Goal: Communication & Community: Answer question/provide support

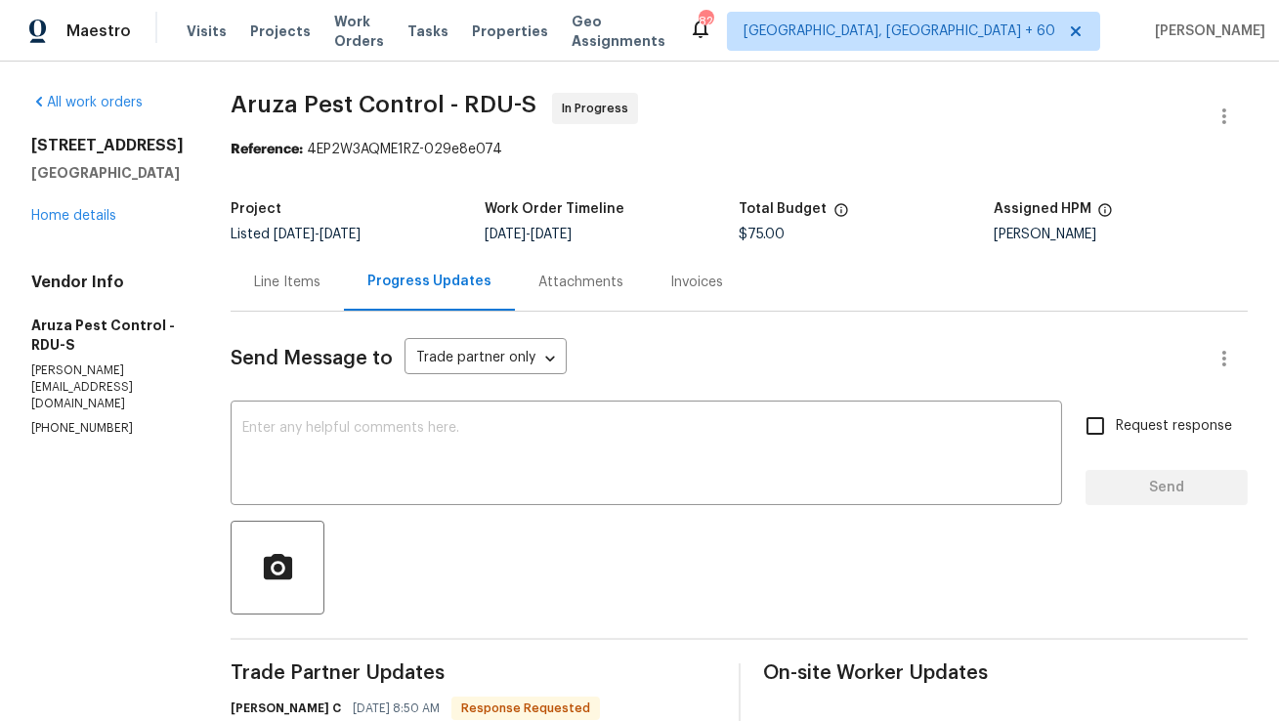
copy h2 "[STREET_ADDRESS]"
drag, startPoint x: 31, startPoint y: 143, endPoint x: 182, endPoint y: 148, distance: 150.6
click at [182, 148] on h2 "[STREET_ADDRESS]" at bounding box center [107, 146] width 152 height 20
click at [264, 279] on div "Line Items" at bounding box center [287, 283] width 66 height 20
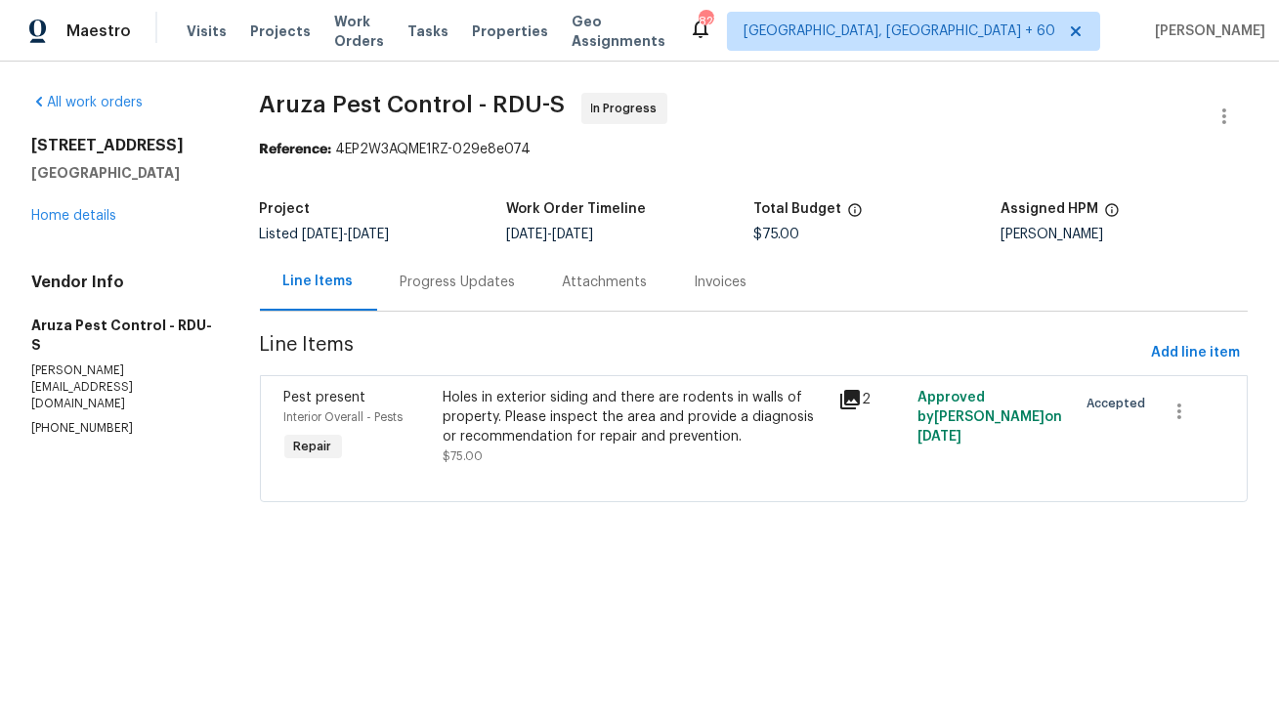
click at [710, 435] on div "Holes in exterior siding and there are rodents in walls of property. Please ins…" at bounding box center [635, 417] width 385 height 59
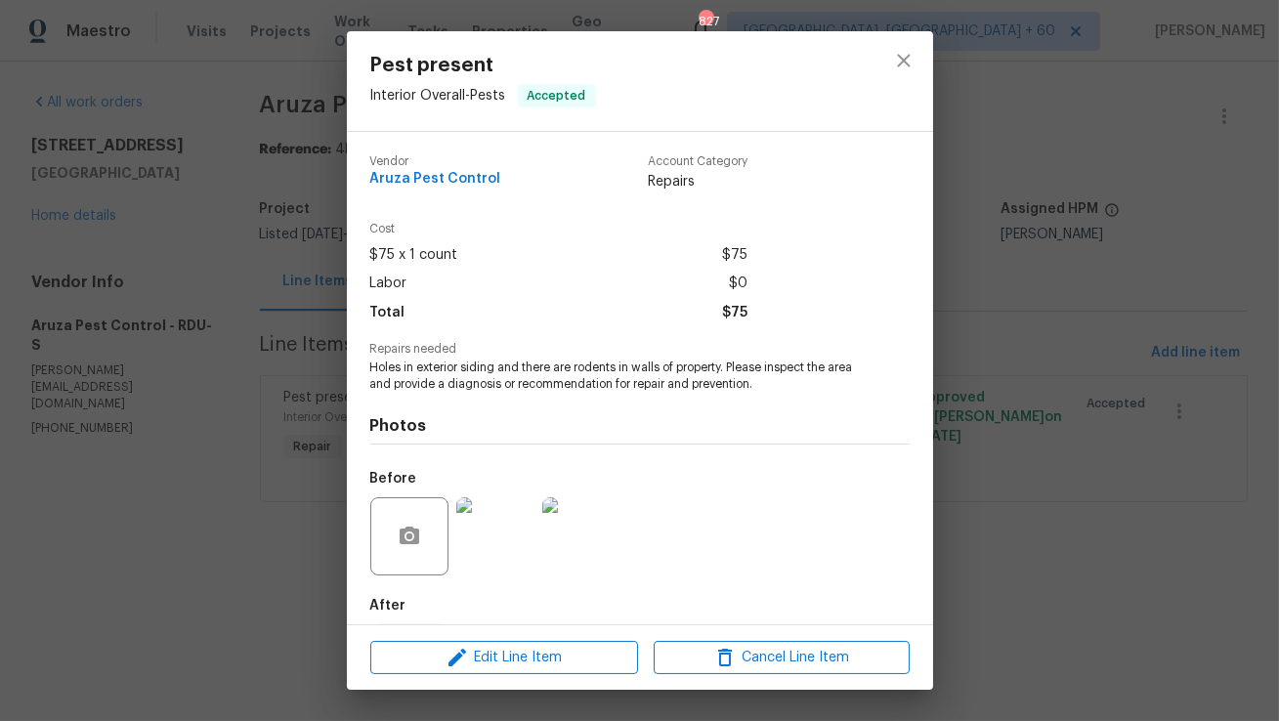
click at [511, 524] on img at bounding box center [495, 536] width 78 height 78
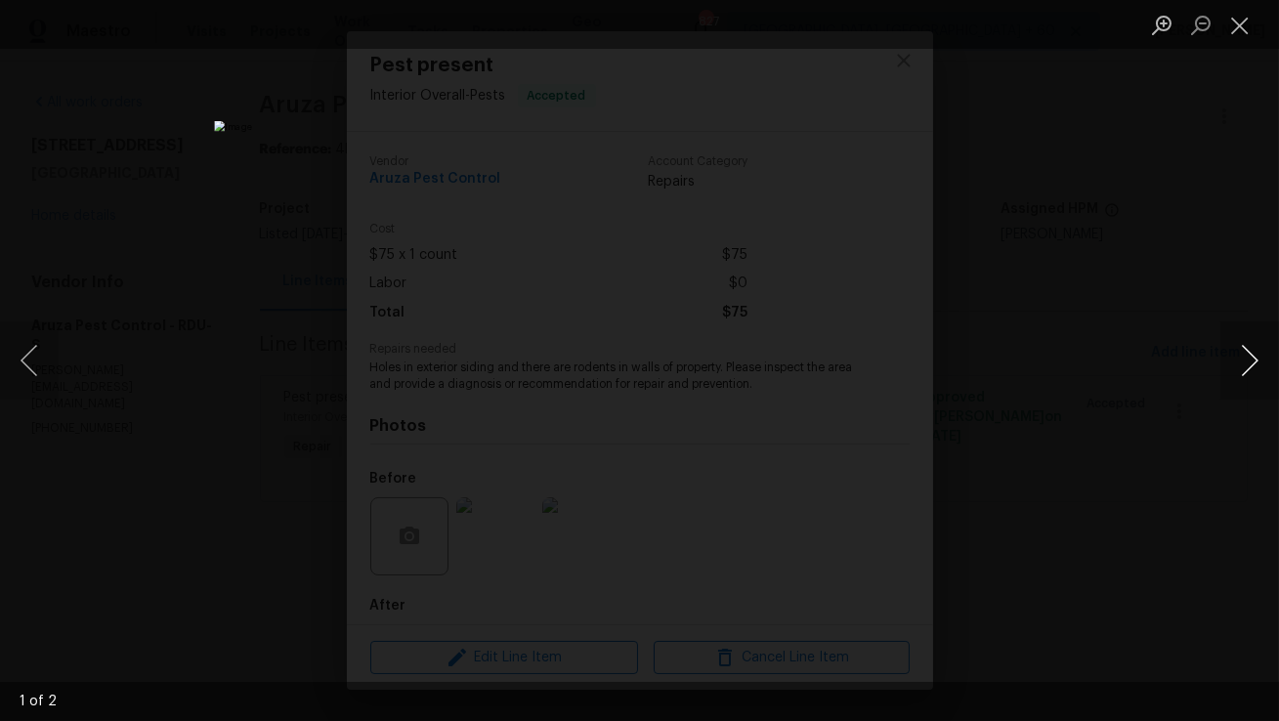
click at [1254, 366] on button "Next image" at bounding box center [1250, 361] width 59 height 78
click at [1201, 439] on div "Lightbox" at bounding box center [639, 360] width 1279 height 721
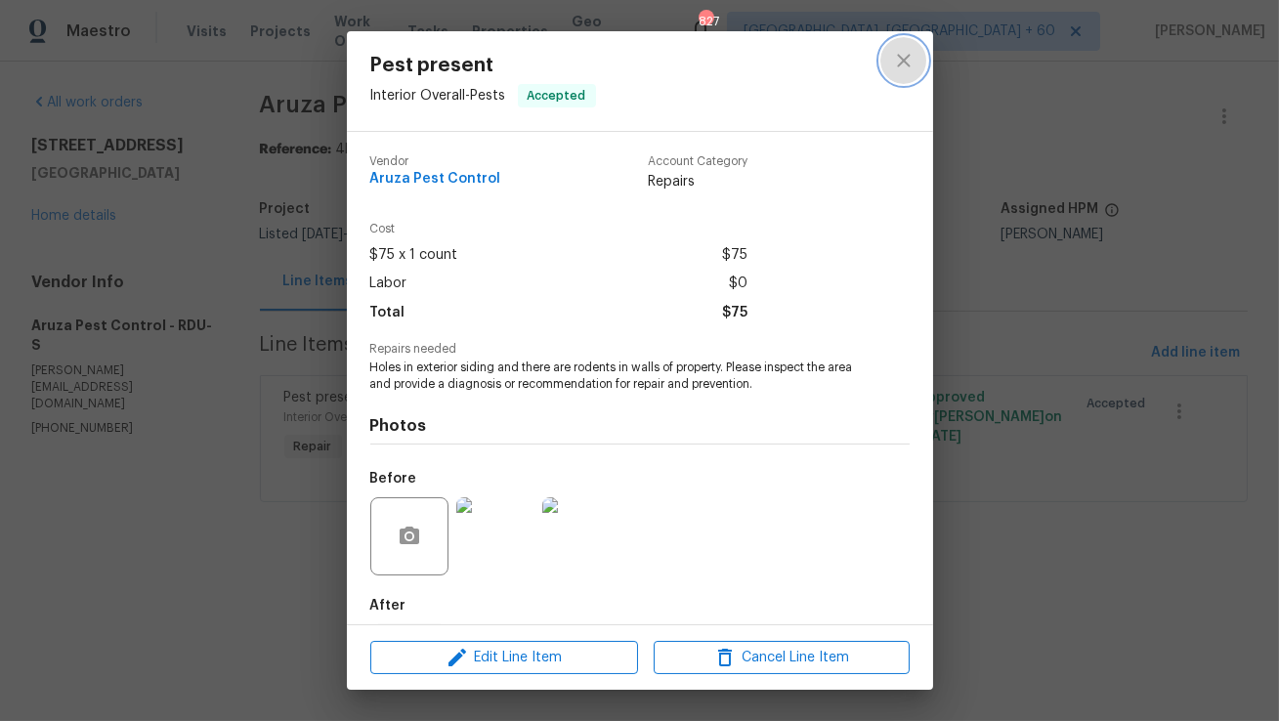
click at [915, 54] on icon "close" at bounding box center [903, 60] width 23 height 23
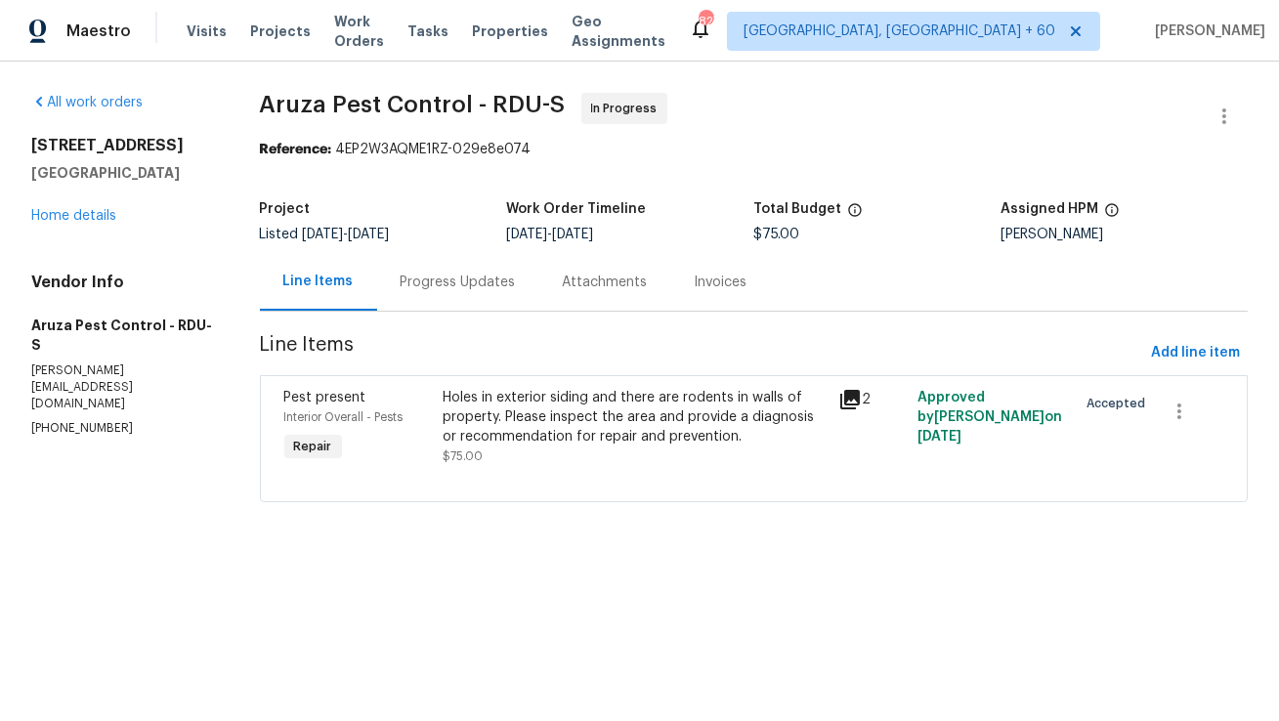
click at [481, 290] on div "Progress Updates" at bounding box center [458, 283] width 115 height 20
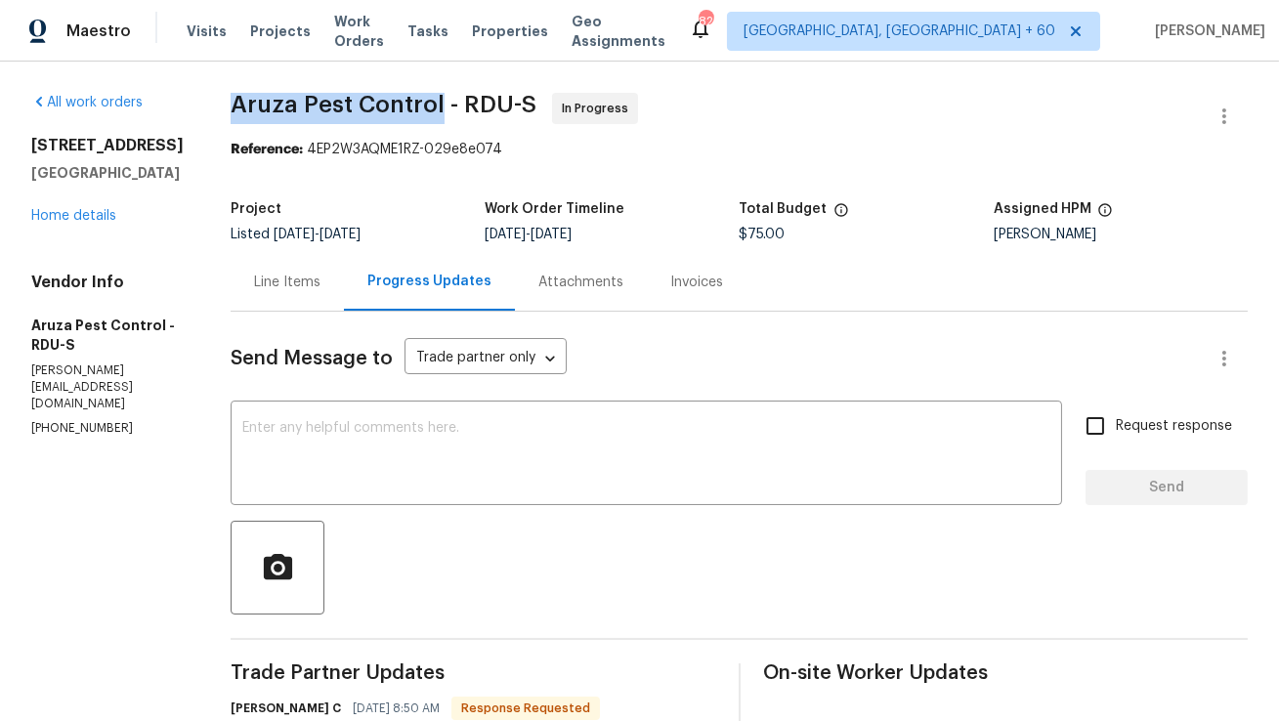
copy span "Aruza Pest Control"
drag, startPoint x: 236, startPoint y: 102, endPoint x: 439, endPoint y: 104, distance: 202.3
click at [439, 104] on span "Aruza Pest Control - RDU-S" at bounding box center [384, 104] width 306 height 23
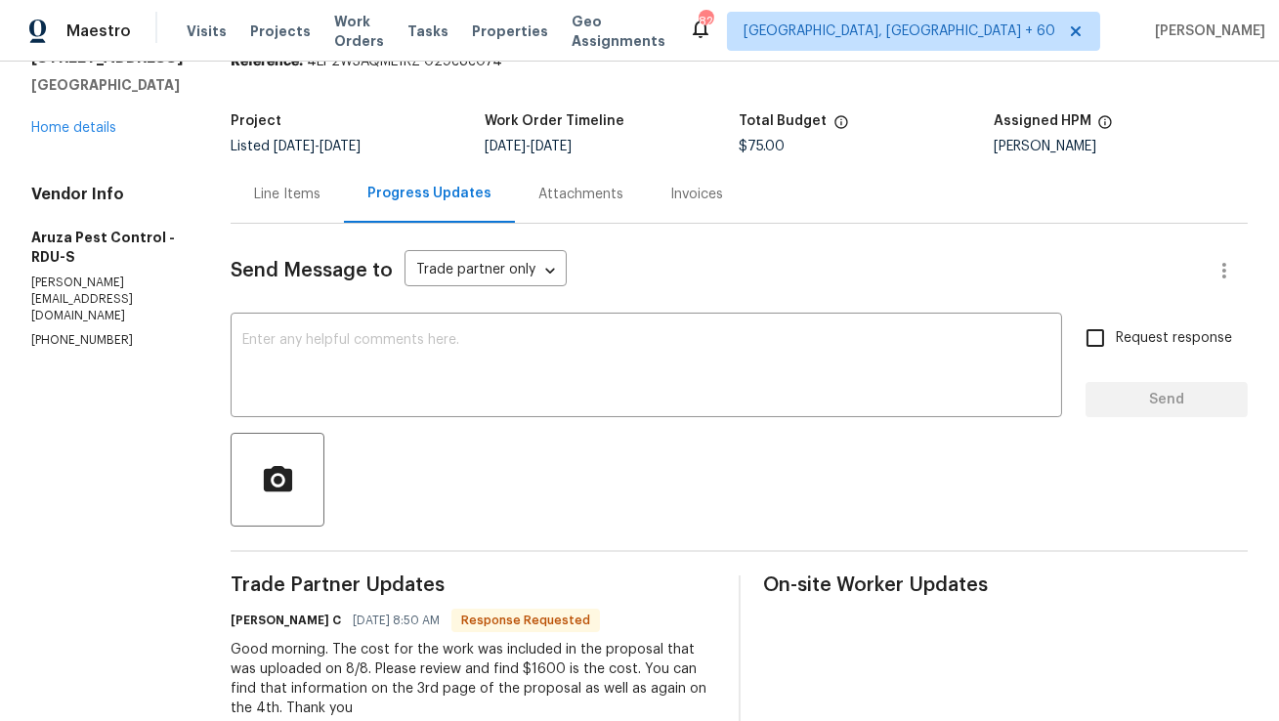
scroll to position [84, 0]
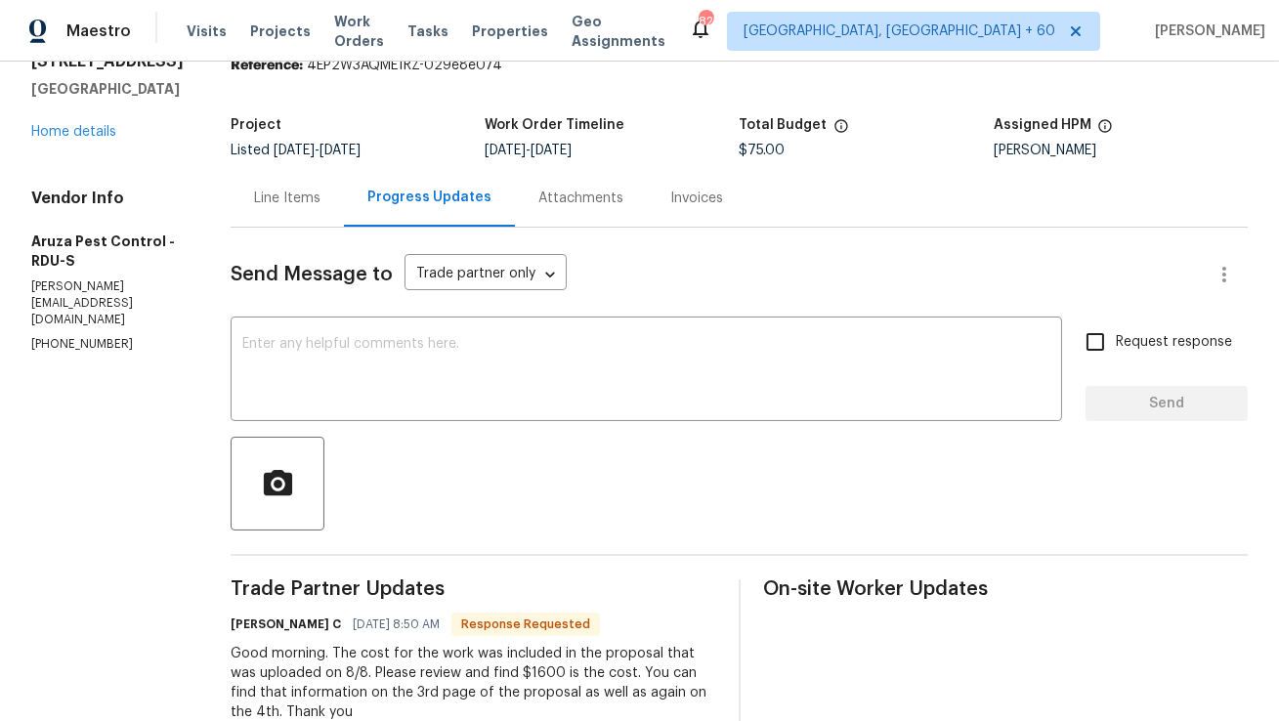
click at [308, 218] on div "Line Items" at bounding box center [287, 198] width 113 height 58
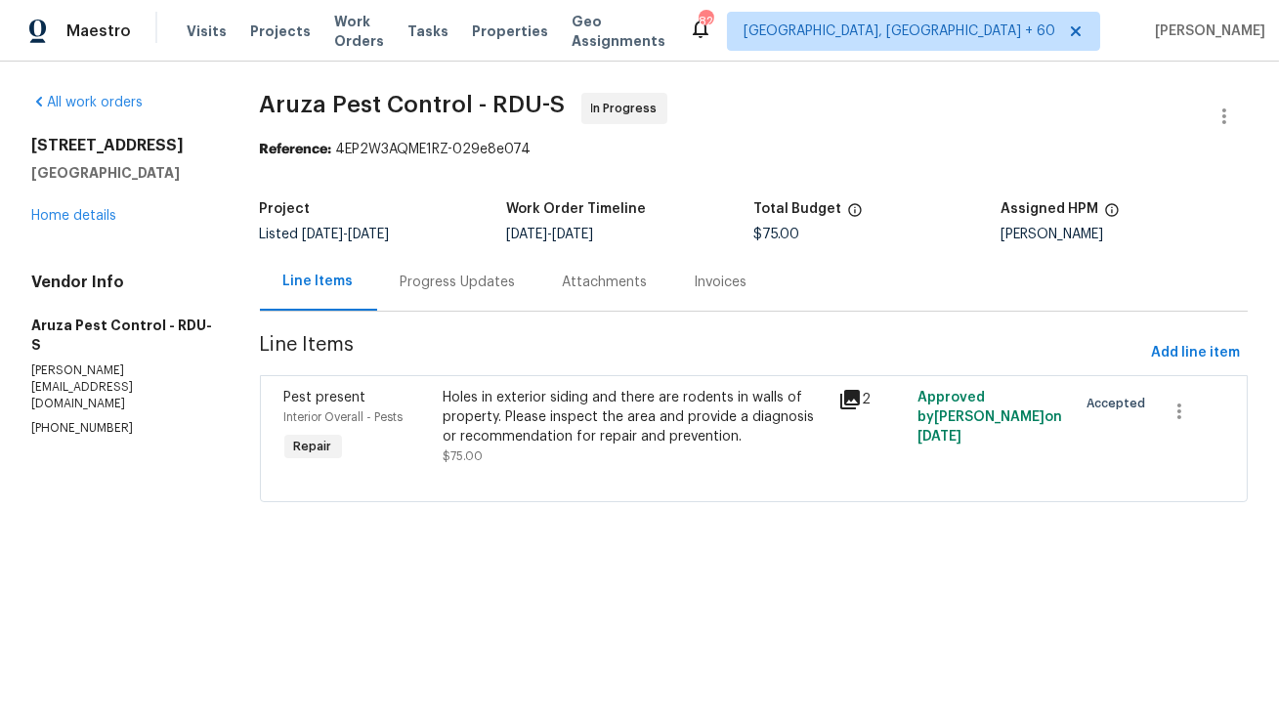
click at [509, 422] on div "Holes in exterior siding and there are rodents in walls of property. Please ins…" at bounding box center [635, 417] width 385 height 59
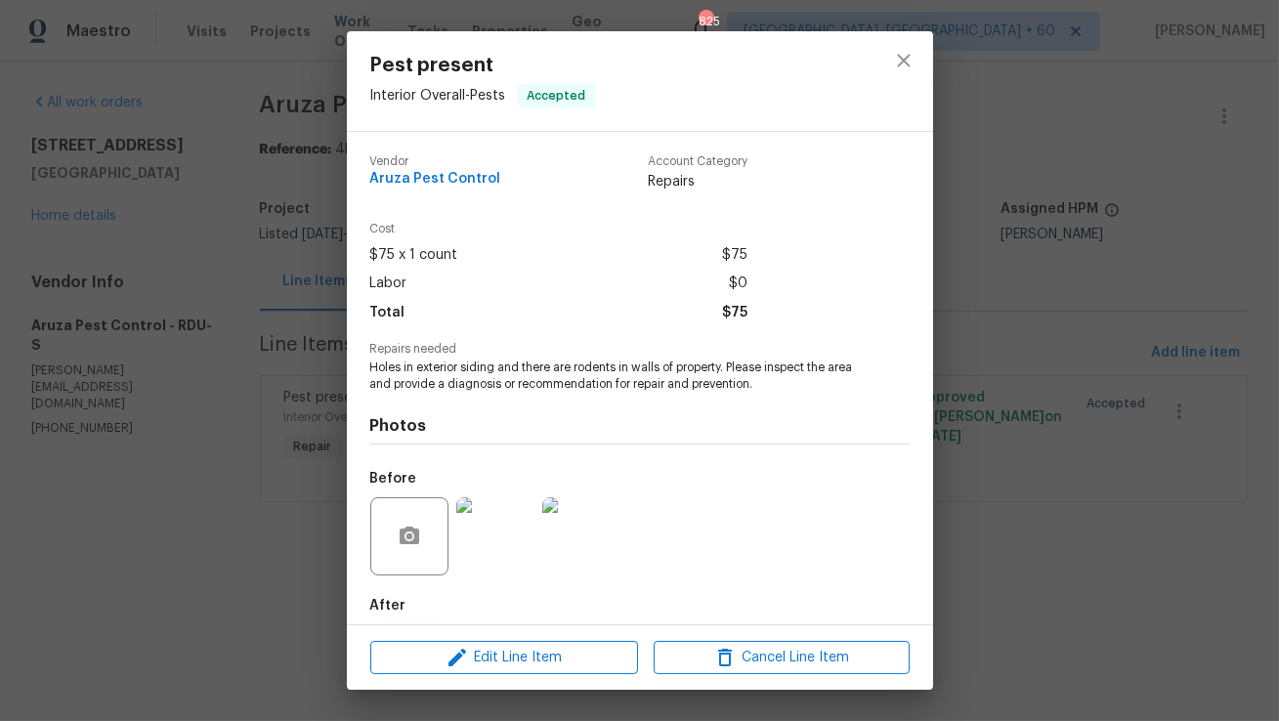
click at [380, 372] on span "Holes in exterior siding and there are rodents in walls of property. Please ins…" at bounding box center [613, 376] width 486 height 33
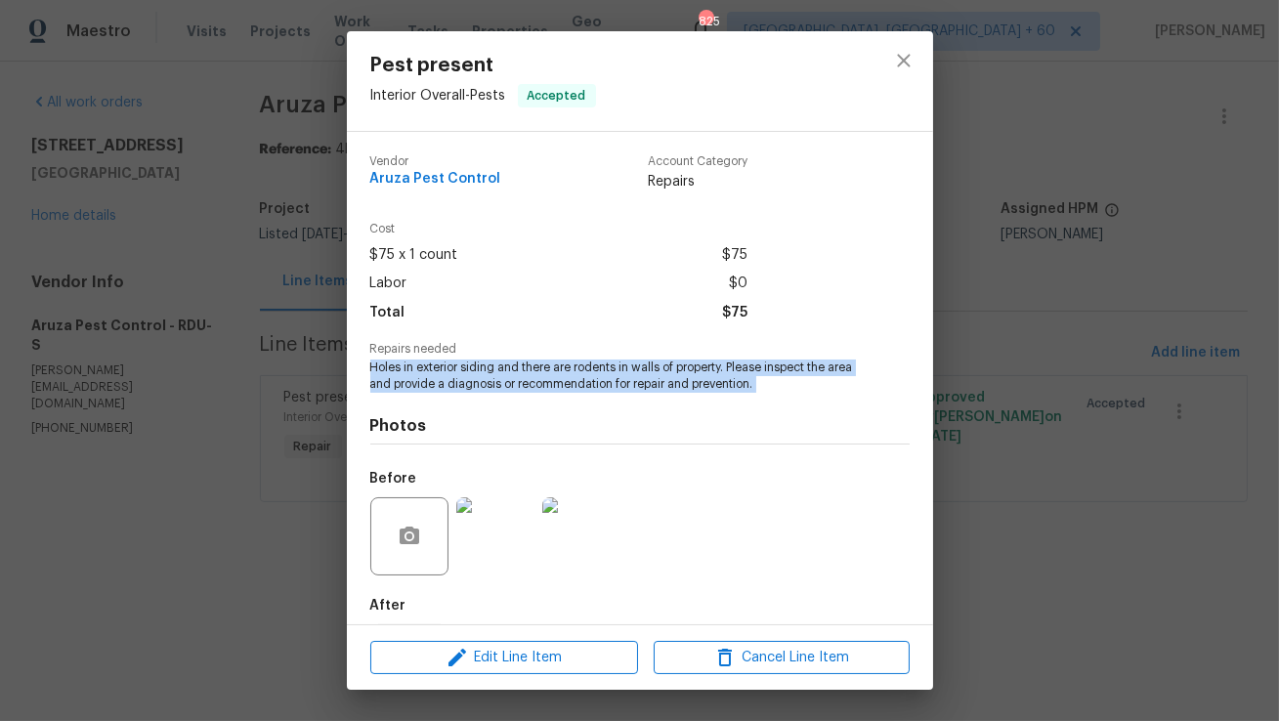
click at [380, 372] on span "Holes in exterior siding and there are rodents in walls of property. Please ins…" at bounding box center [613, 376] width 486 height 33
copy span "Holes in exterior siding and there are rodents in walls of property. Please ins…"
click at [893, 61] on icon "close" at bounding box center [903, 60] width 23 height 23
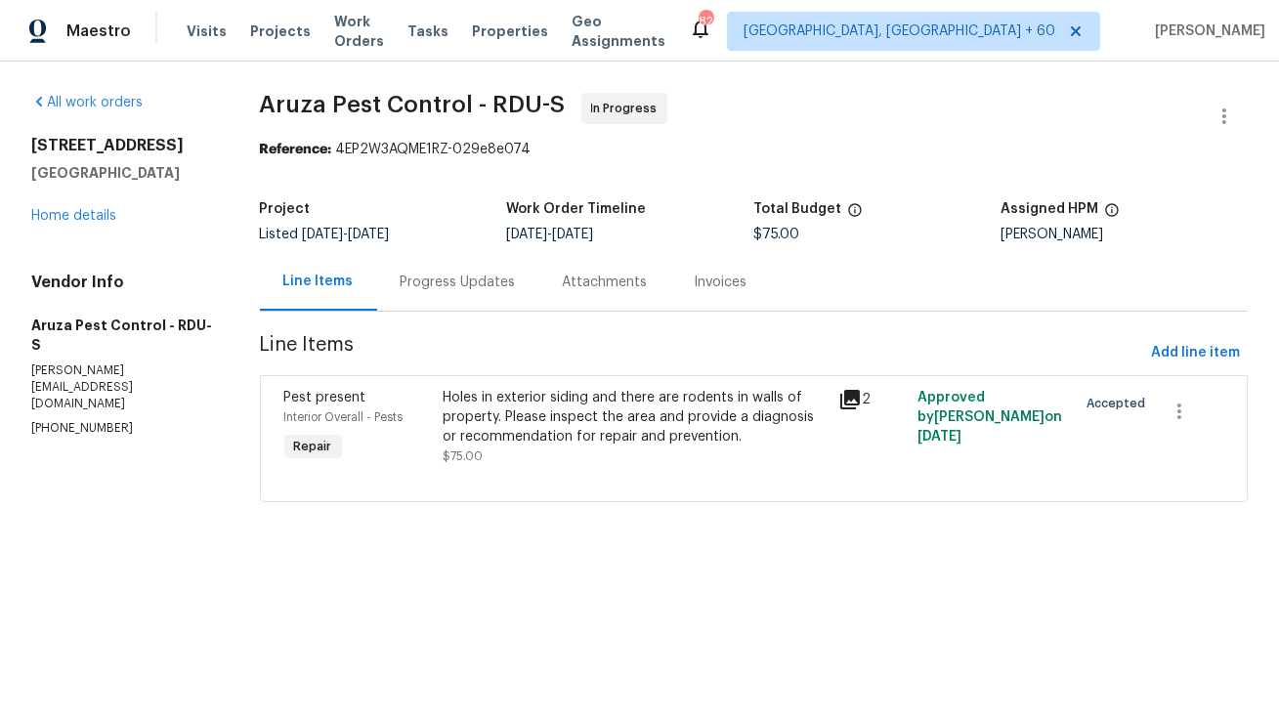
click at [466, 278] on div "Progress Updates" at bounding box center [458, 283] width 115 height 20
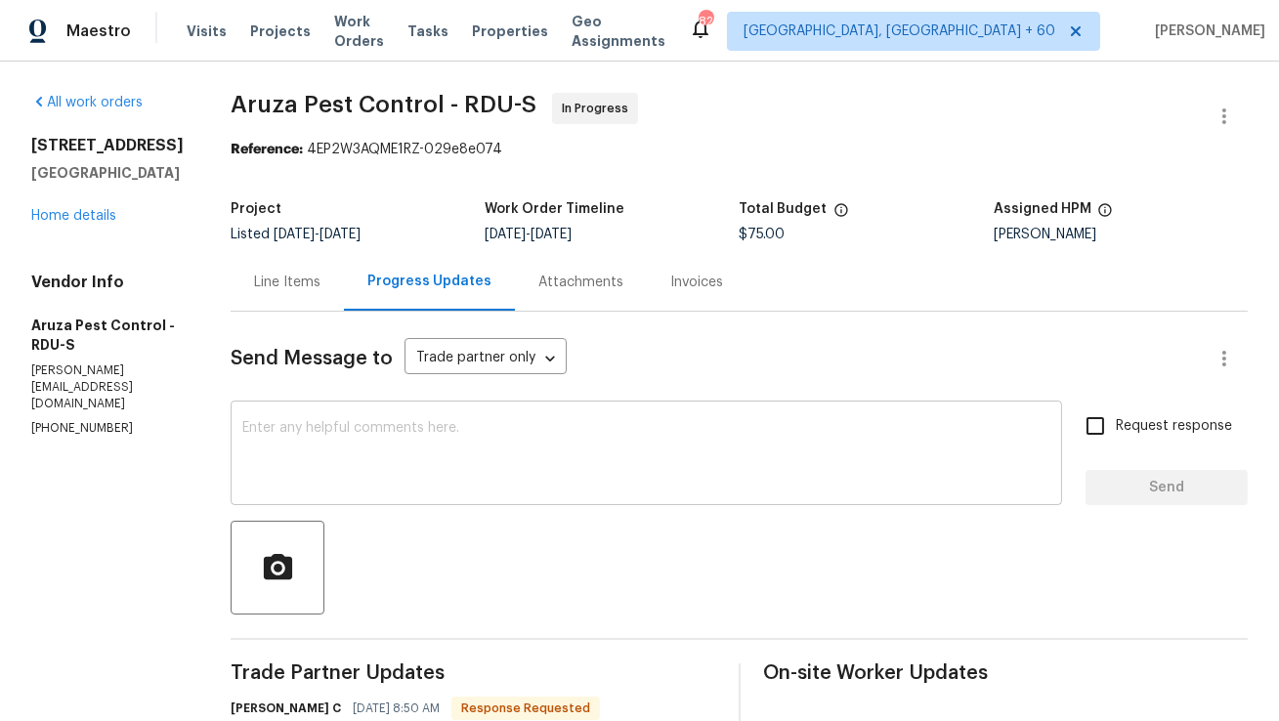
click at [499, 433] on textarea at bounding box center [646, 455] width 808 height 68
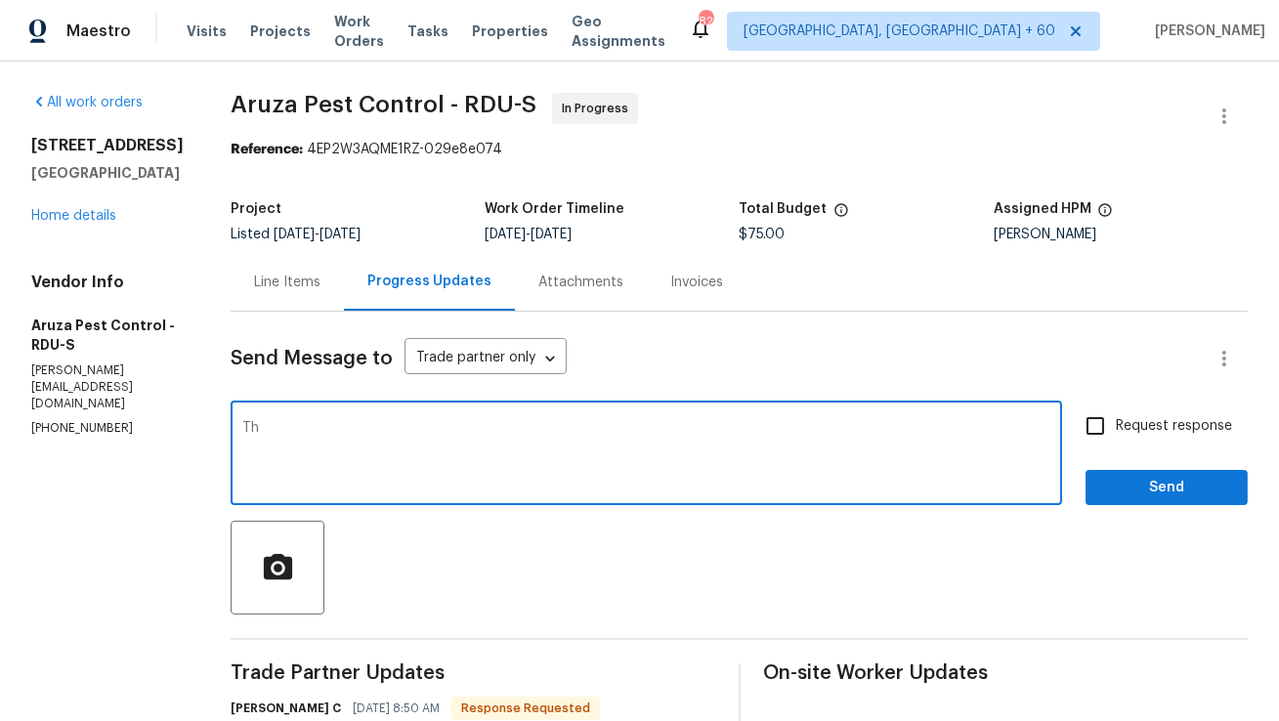
type textarea "T"
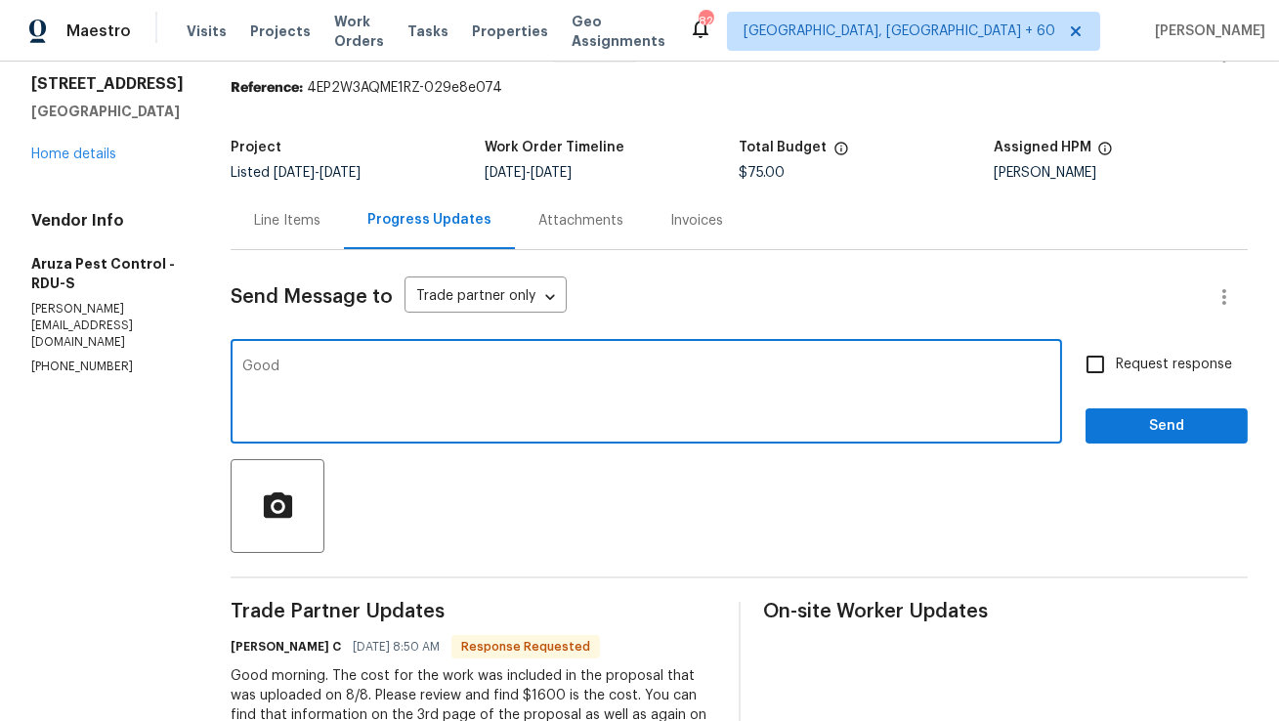
scroll to position [104, 0]
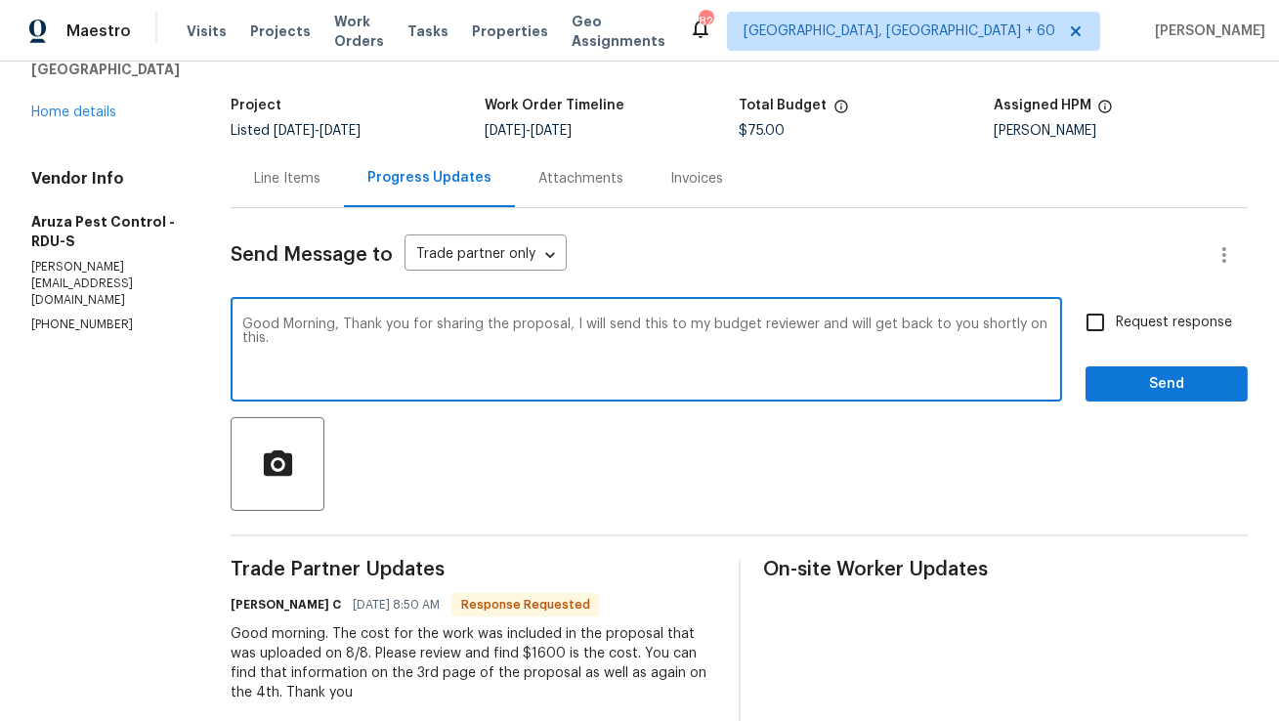
click at [657, 325] on textarea "Good Morning, Thank you for sharing the proposal, I will send this to my budget…" at bounding box center [646, 352] width 808 height 68
click at [568, 378] on textarea "Good Morning, Thank you for sharing the proposal, I will send it to my budget r…" at bounding box center [646, 352] width 808 height 68
type textarea "Good Morning, Thank you for sharing the proposal, I will send it to my budget r…"
click at [1083, 326] on input "Request response" at bounding box center [1095, 322] width 41 height 41
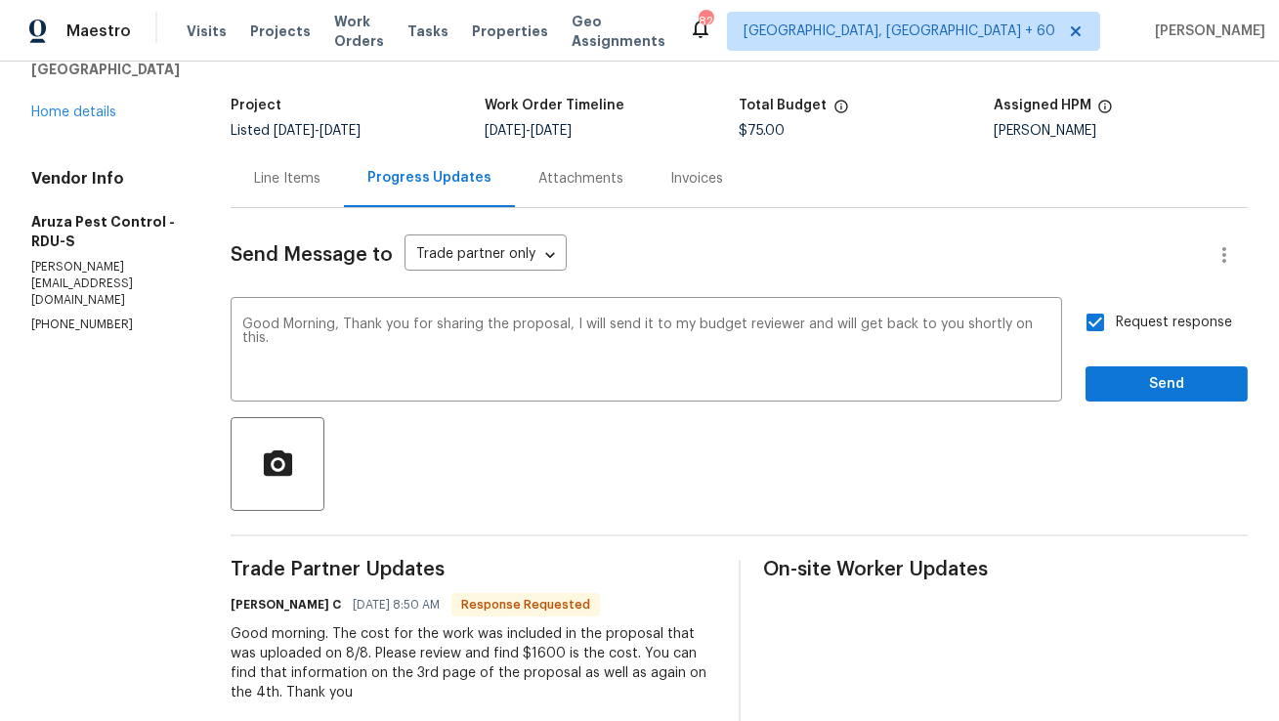
click at [1083, 326] on input "Request response" at bounding box center [1095, 322] width 41 height 41
checkbox input "false"
click at [1160, 383] on span "Send" at bounding box center [1166, 384] width 131 height 24
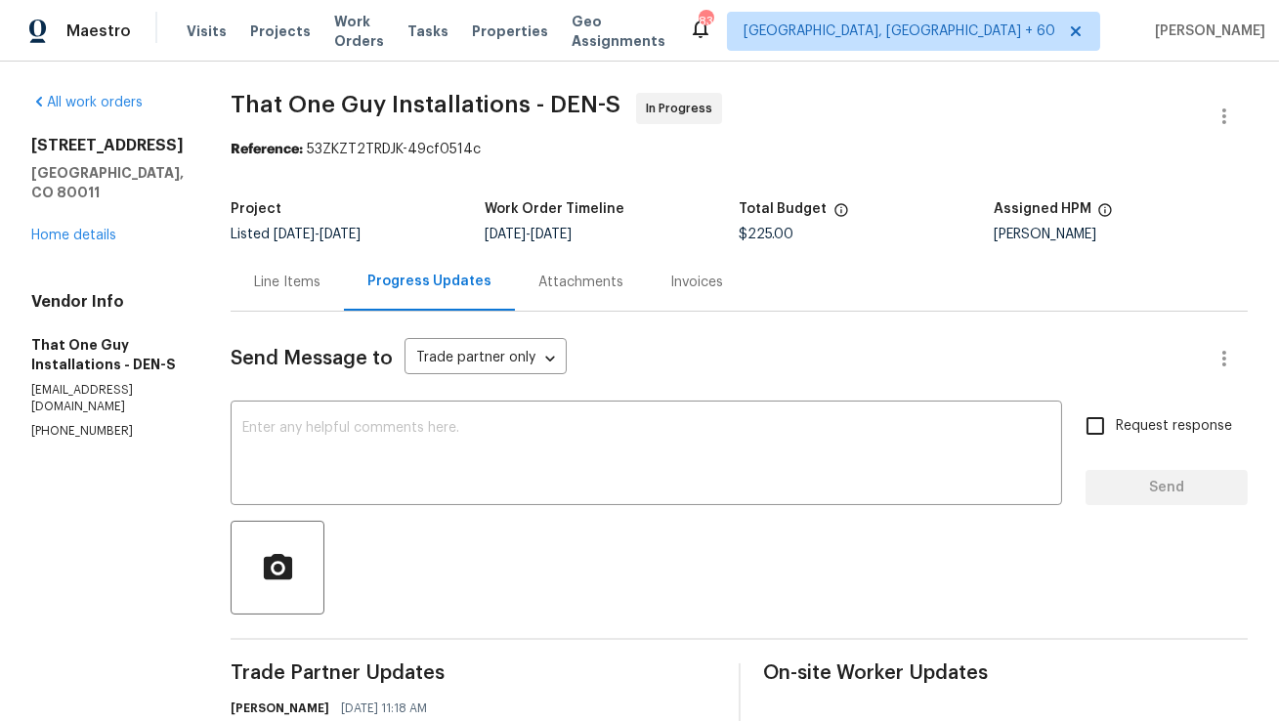
click at [276, 269] on div "Line Items" at bounding box center [287, 282] width 113 height 58
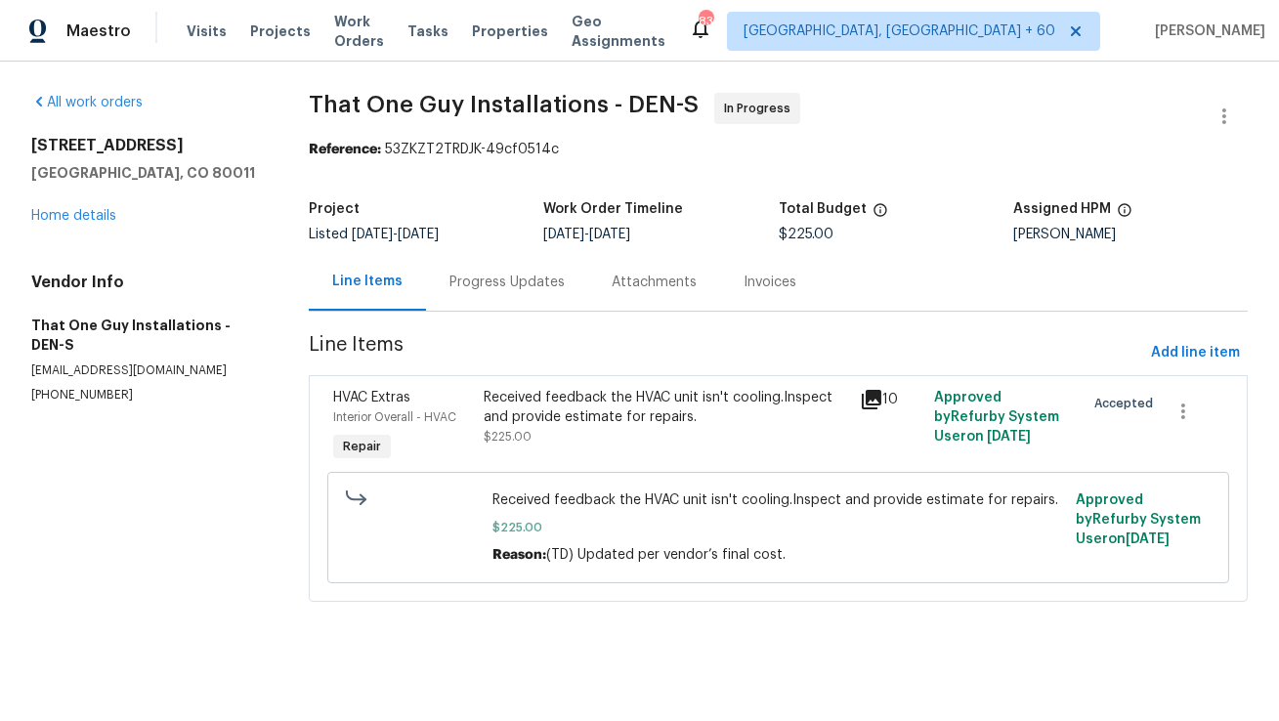
click at [536, 298] on div "Progress Updates" at bounding box center [507, 282] width 162 height 58
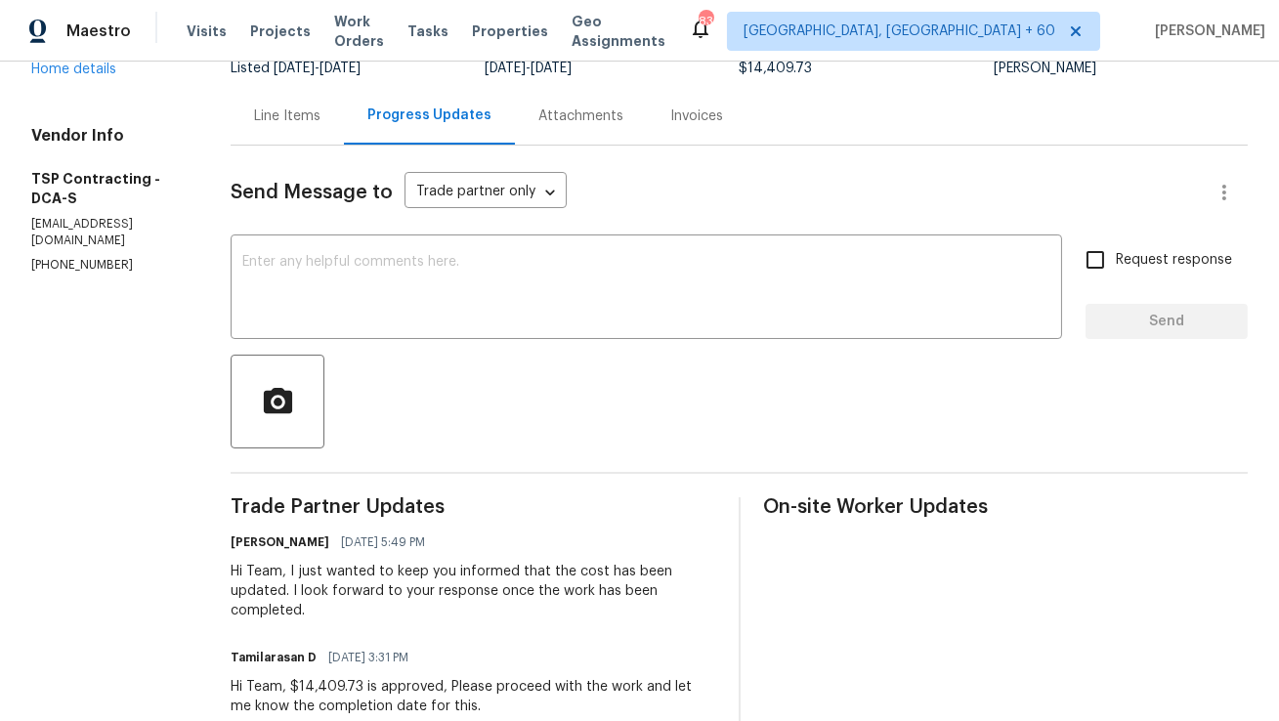
scroll to position [166, 0]
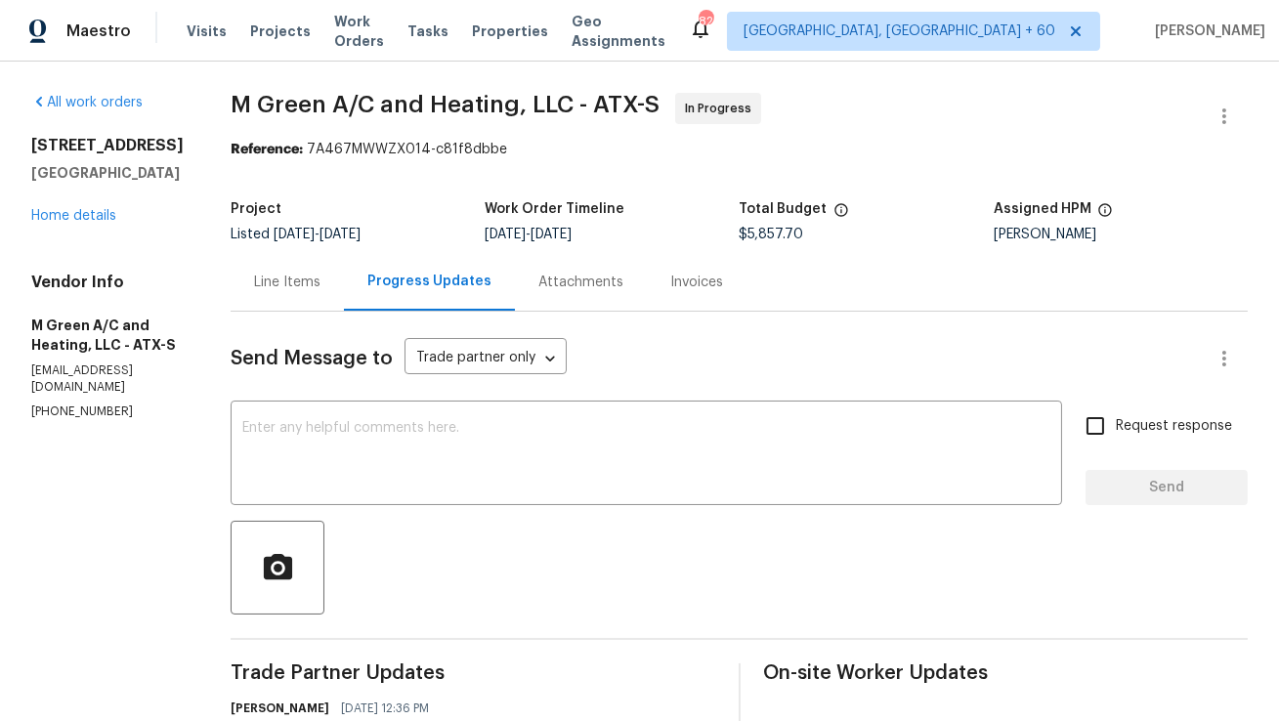
click at [344, 299] on div "Line Items" at bounding box center [287, 282] width 113 height 58
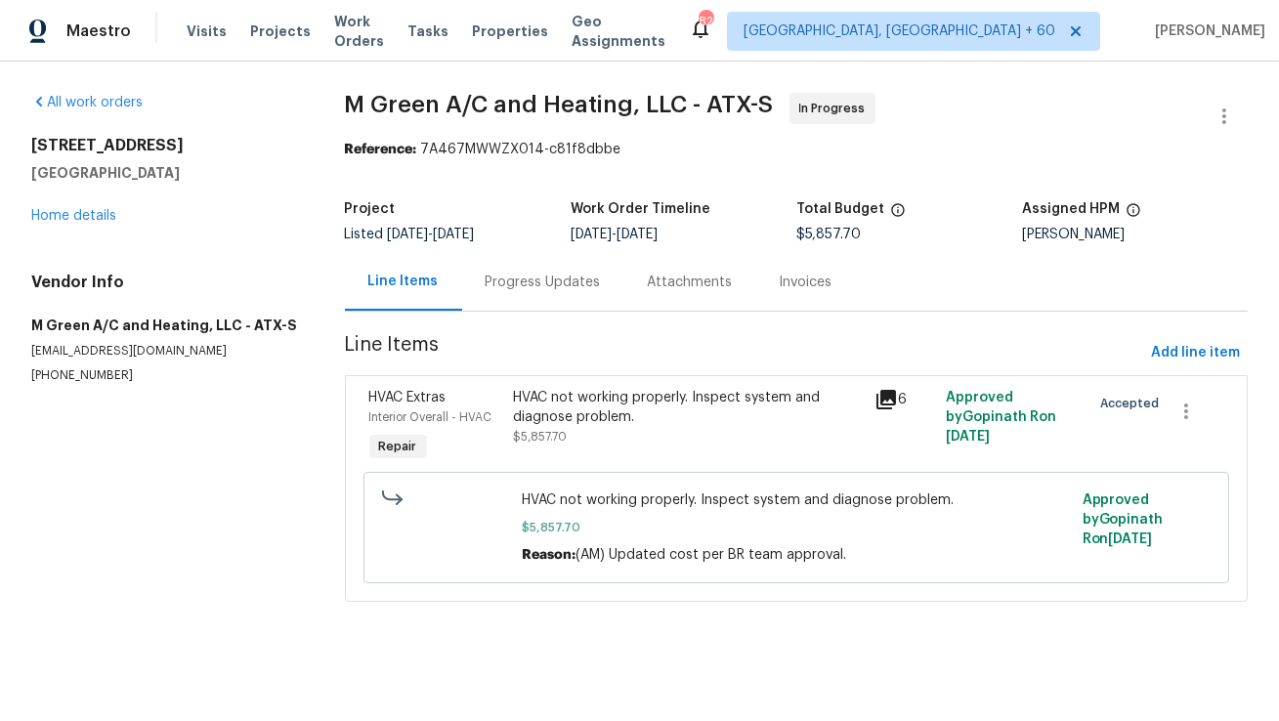
click at [477, 283] on div "Progress Updates" at bounding box center [543, 282] width 162 height 58
